Goal: Information Seeking & Learning: Learn about a topic

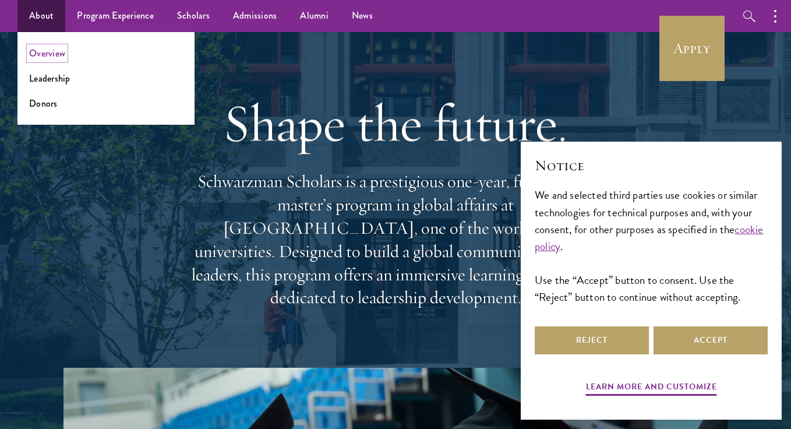
click at [47, 54] on link "Overview" at bounding box center [47, 53] width 36 height 13
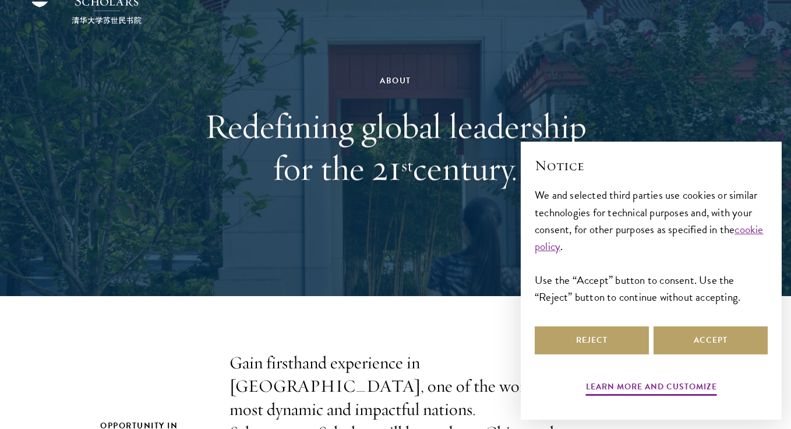
scroll to position [68, 0]
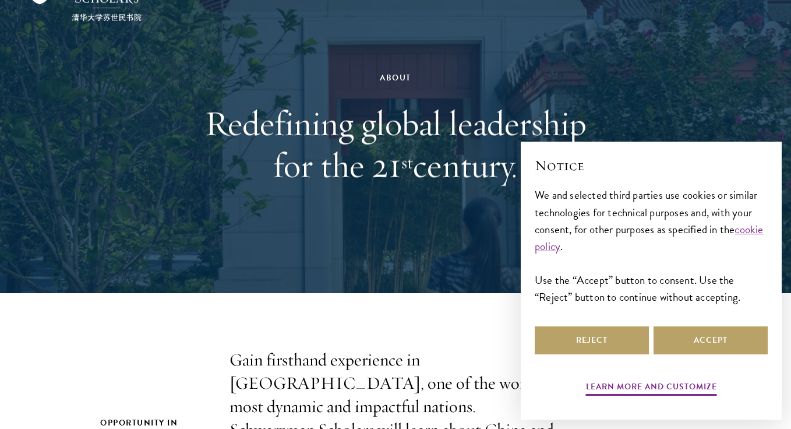
click at [587, 326] on div "Reject Accept" at bounding box center [651, 340] width 233 height 33
click at [584, 338] on button "Reject" at bounding box center [592, 340] width 114 height 28
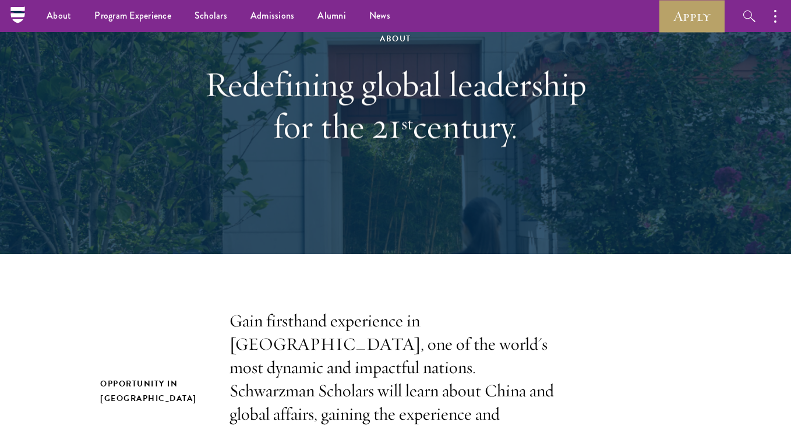
scroll to position [78, 0]
